Goal: Information Seeking & Learning: Stay updated

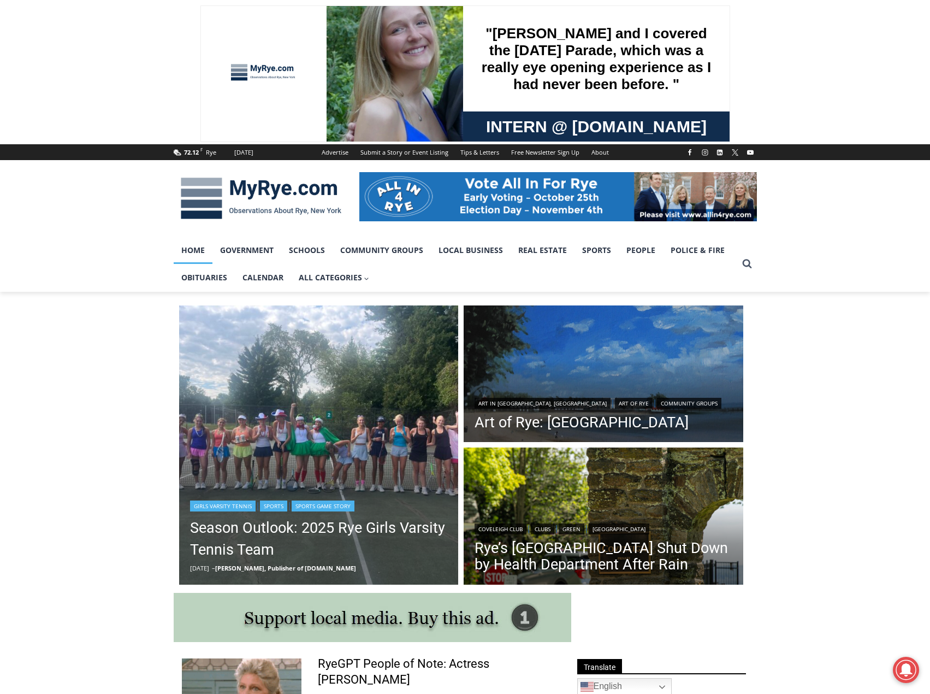
click at [315, 426] on img "Read More Season Outlook: 2025 Rye Girls Varsity Tennis Team" at bounding box center [319, 445] width 280 height 280
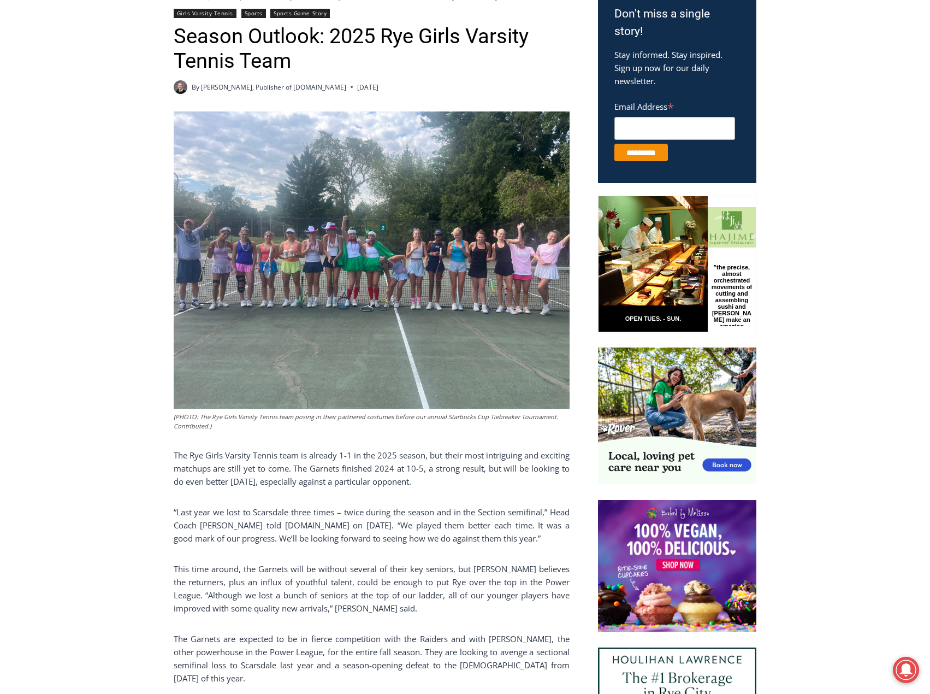
scroll to position [382, 0]
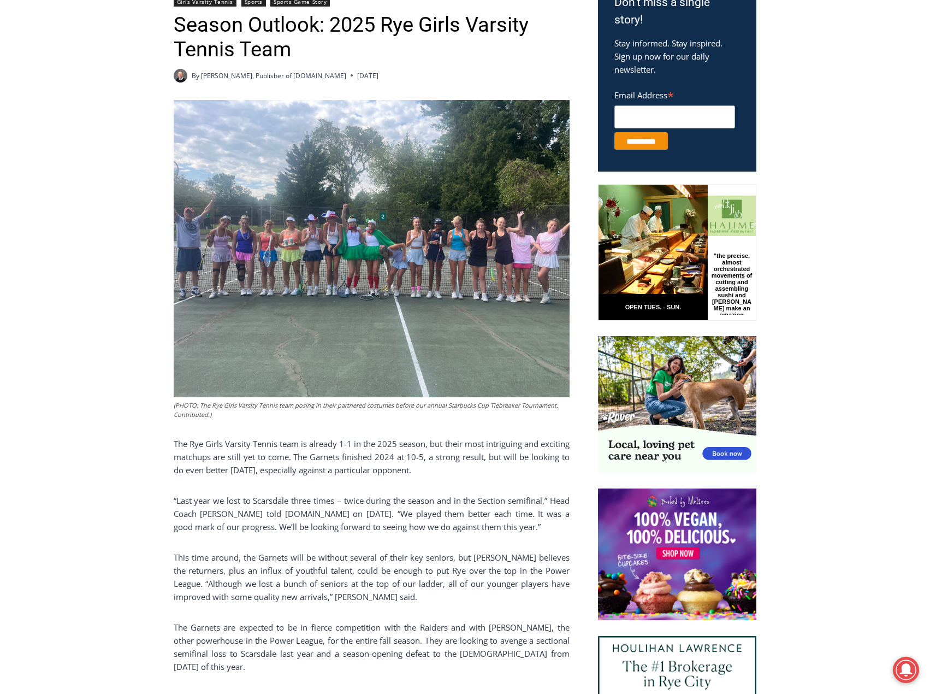
click at [394, 283] on img at bounding box center [372, 248] width 396 height 297
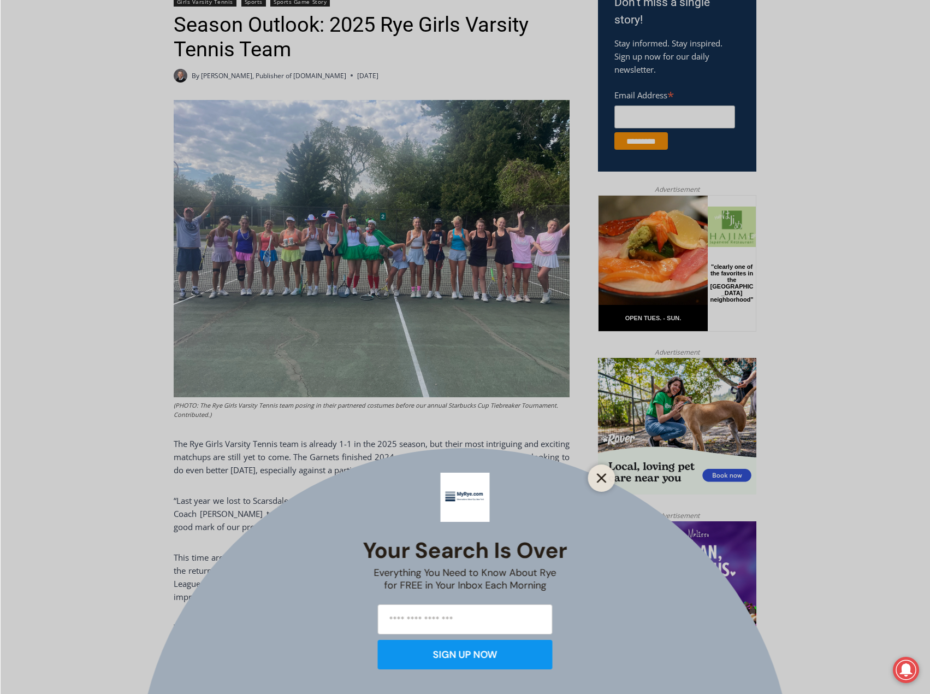
click at [601, 477] on line "Close" at bounding box center [601, 478] width 8 height 8
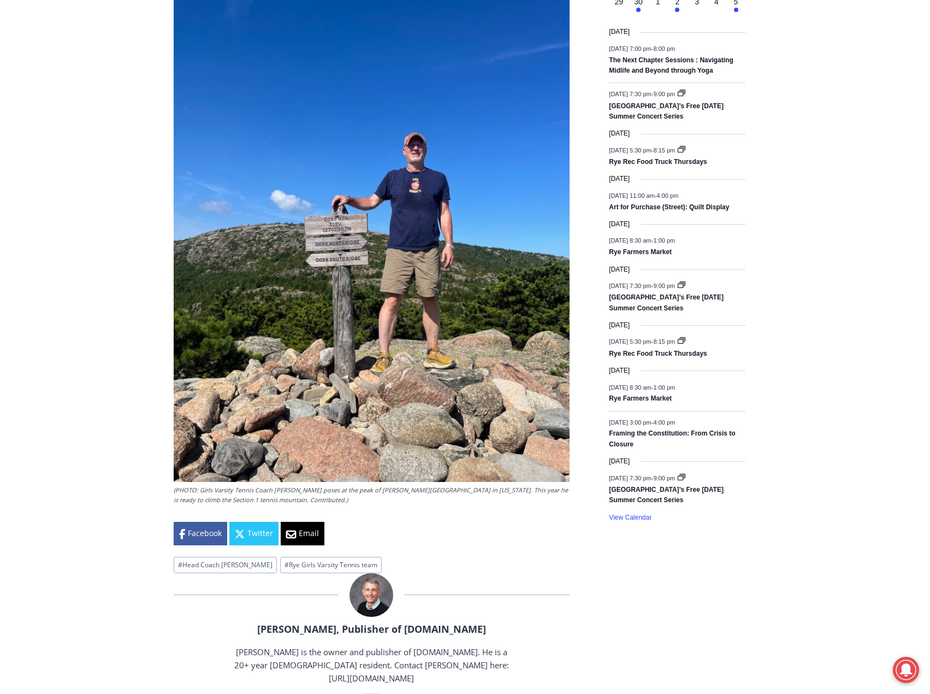
scroll to position [1365, 0]
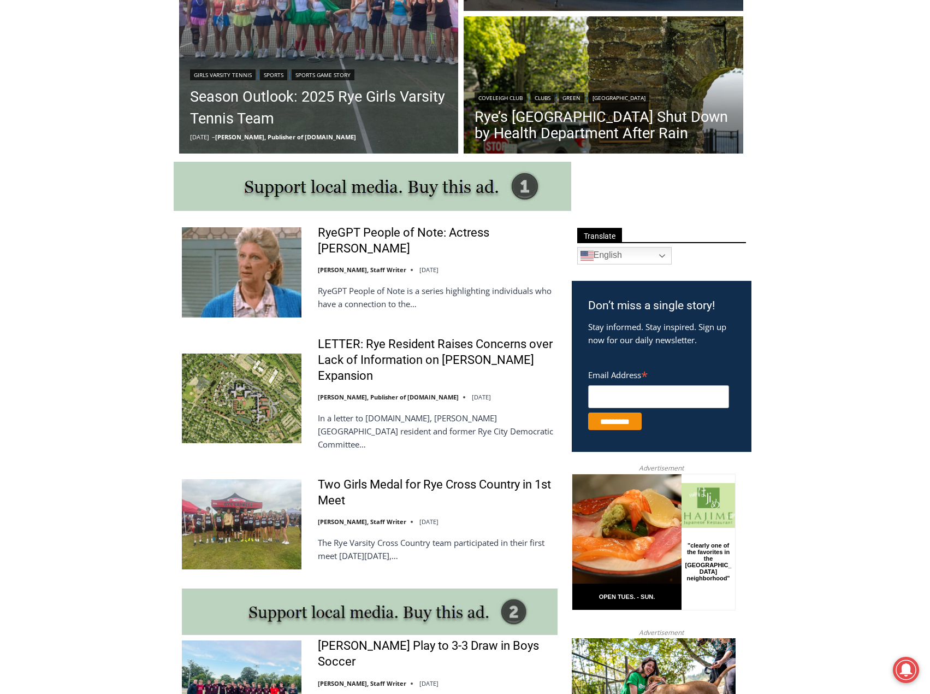
scroll to position [437, 0]
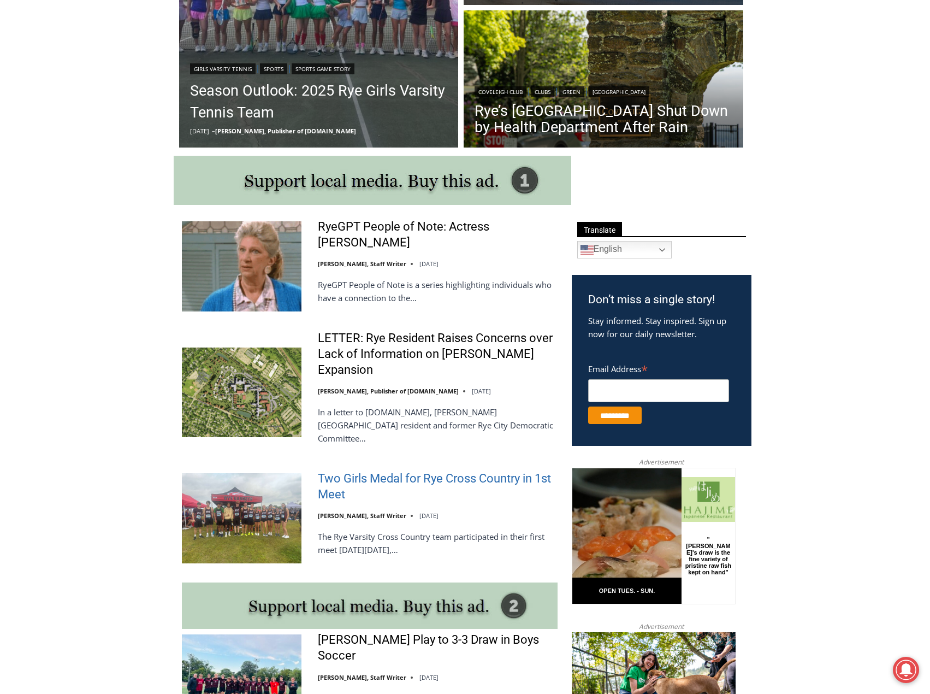
click at [527, 471] on link "Two Girls Medal for Rye Cross Country in 1st Meet" at bounding box center [438, 486] width 240 height 31
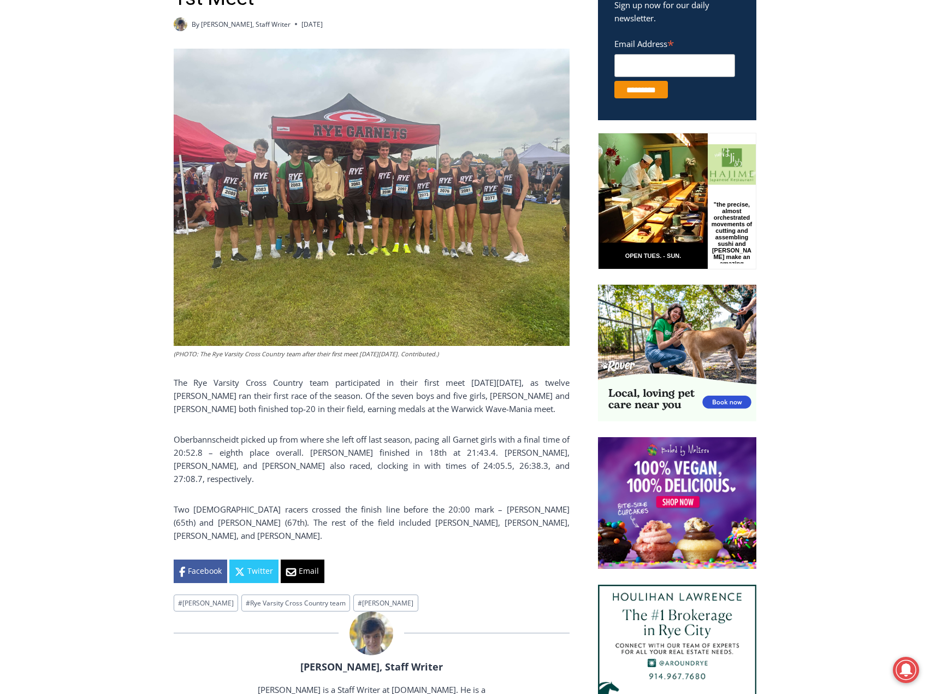
scroll to position [437, 0]
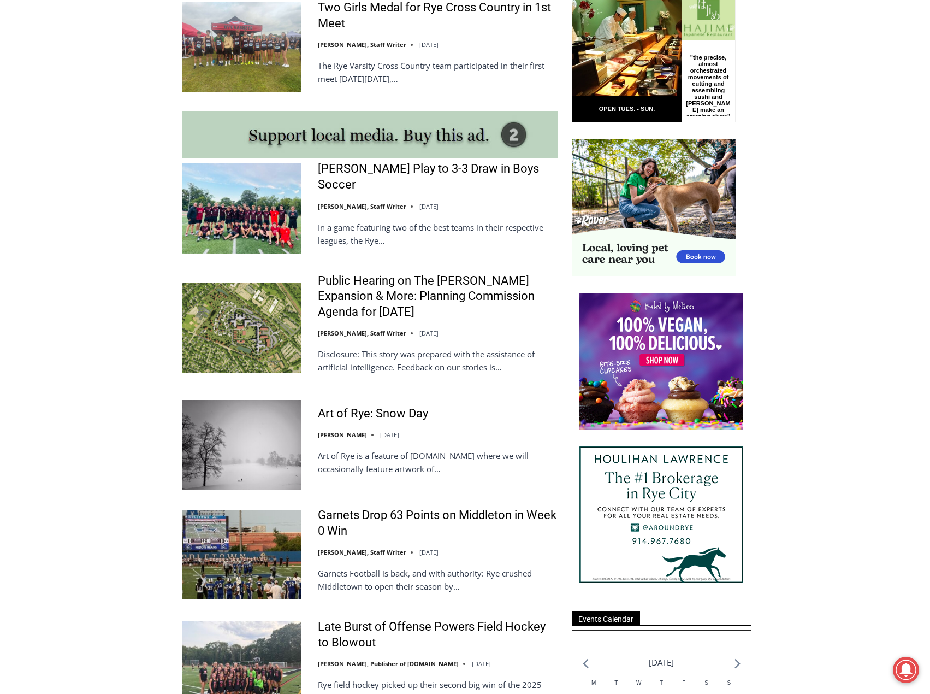
scroll to position [909, 0]
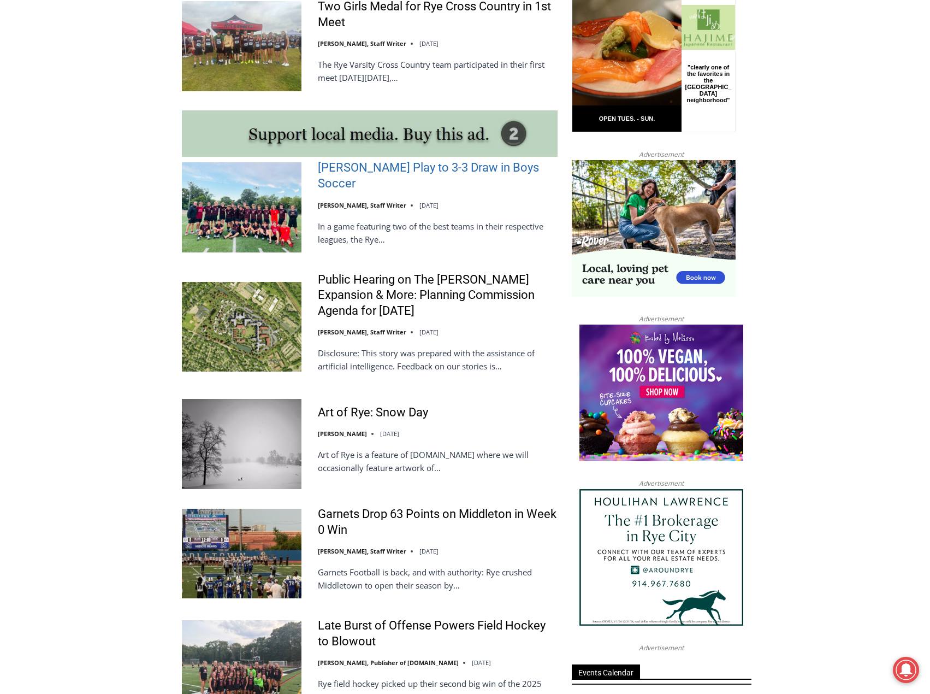
click at [463, 160] on link "[PERSON_NAME] Play to 3-3 Draw in Boys Soccer" at bounding box center [438, 175] width 240 height 31
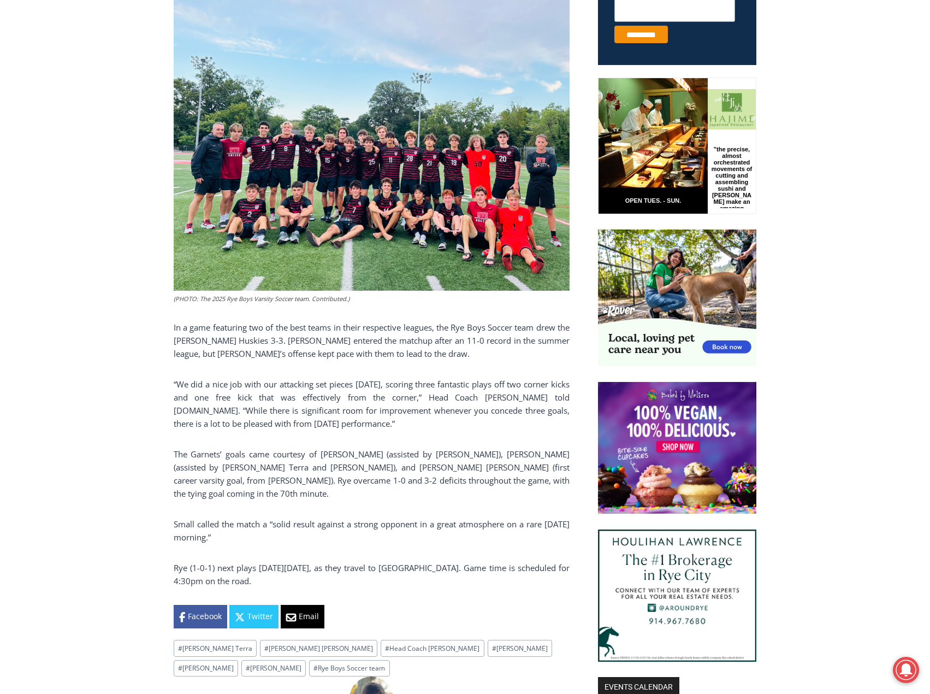
scroll to position [491, 0]
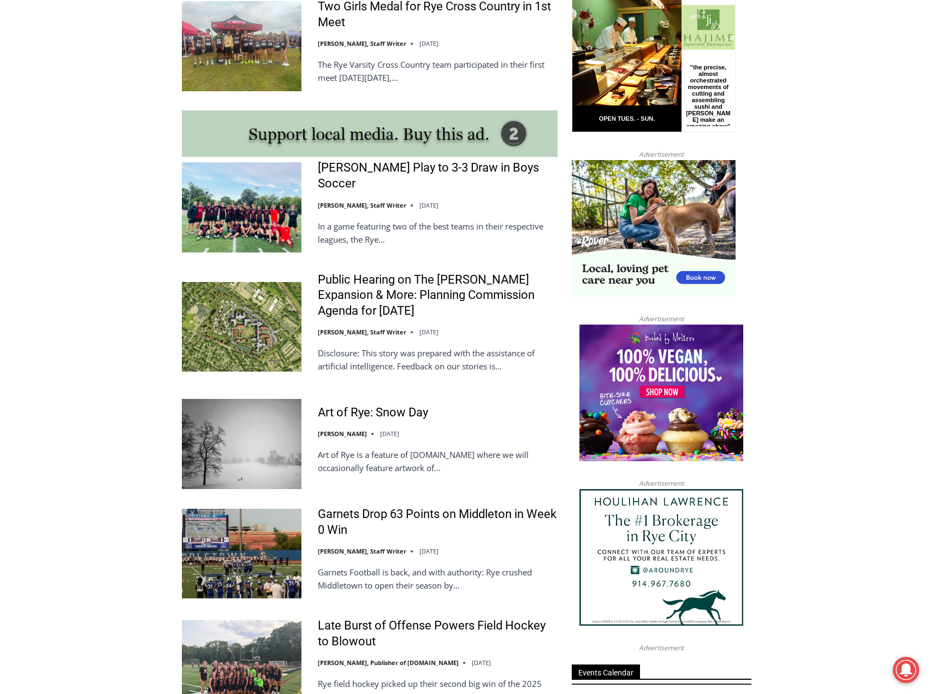
scroll to position [581, 0]
